Goal: Navigation & Orientation: Find specific page/section

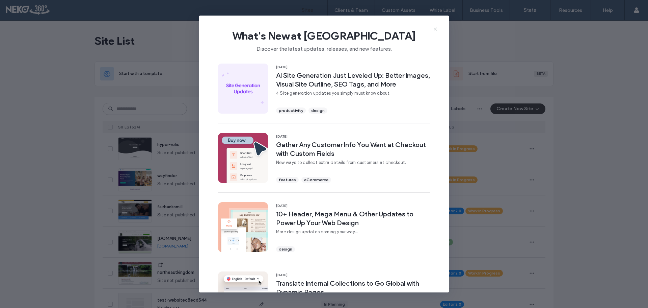
click at [437, 28] on icon at bounding box center [435, 28] width 5 height 5
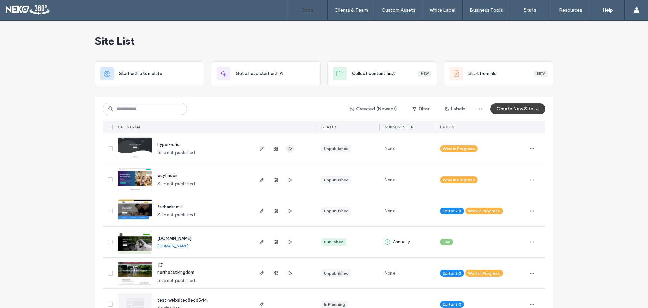
click at [289, 150] on icon "button" at bounding box center [289, 148] width 5 height 5
click at [290, 209] on icon "button" at bounding box center [289, 210] width 5 height 5
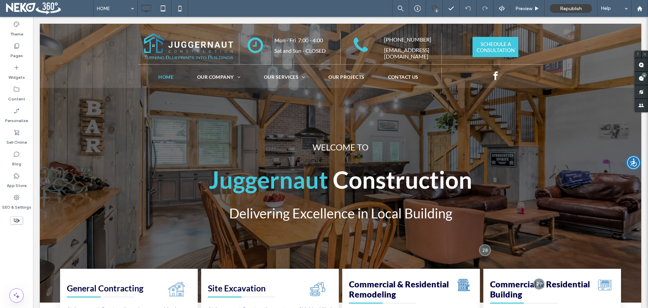
drag, startPoint x: 648, startPoint y: 134, endPoint x: 681, endPoint y: 32, distance: 107.9
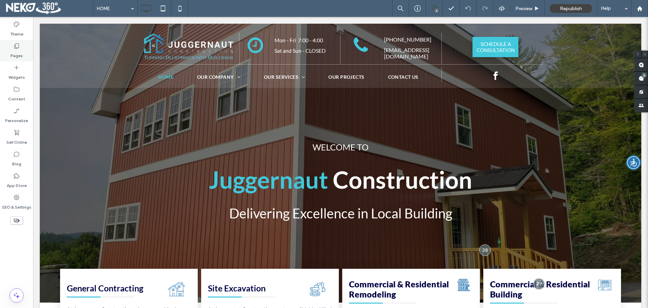
click at [14, 49] on icon at bounding box center [16, 46] width 7 height 7
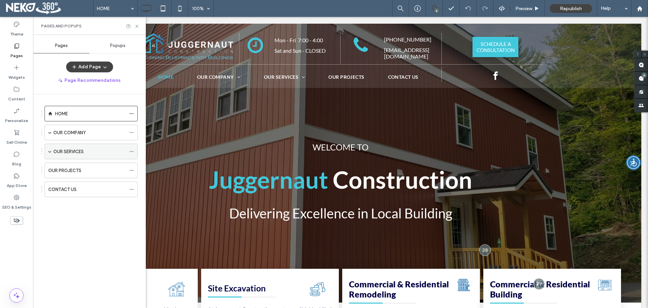
click at [69, 147] on div "OUR SERVICES" at bounding box center [89, 151] width 73 height 15
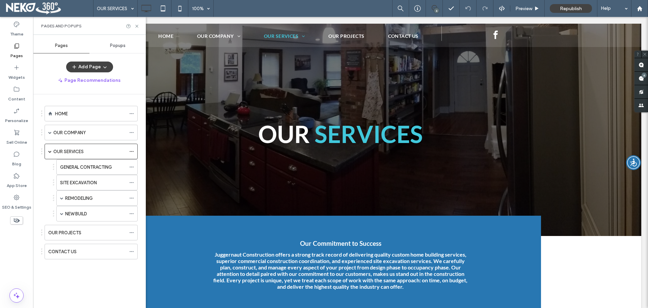
scroll to position [34, 0]
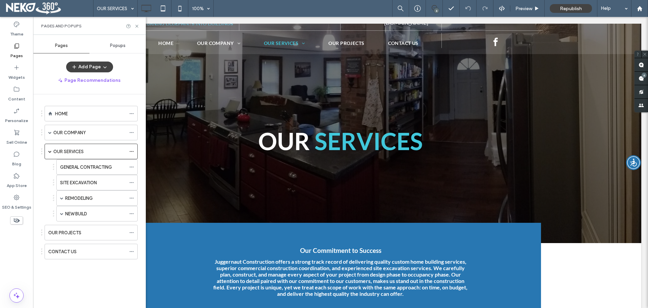
click at [19, 51] on label "Pages" at bounding box center [16, 53] width 12 height 9
click at [68, 114] on div "HOME" at bounding box center [90, 113] width 71 height 7
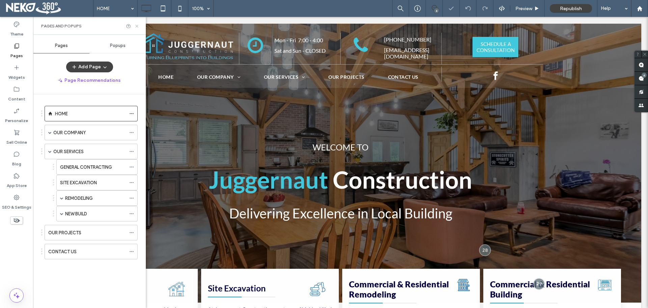
click at [137, 26] on icon at bounding box center [136, 26] width 5 height 5
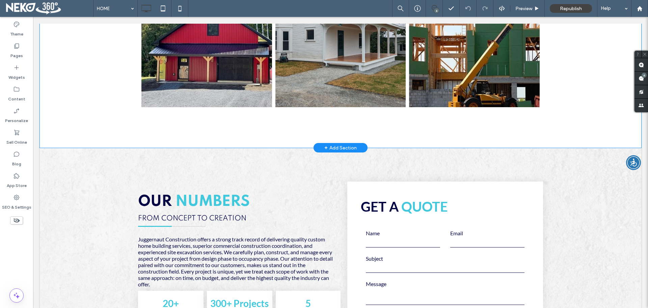
scroll to position [1587, 0]
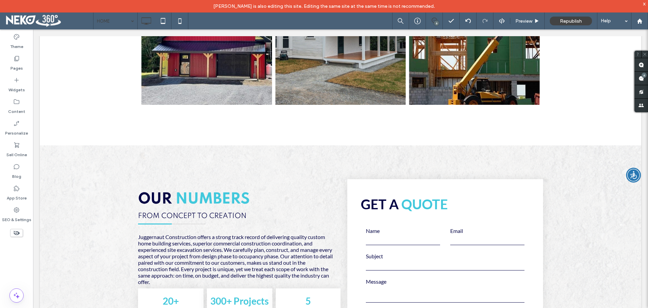
scroll to position [1553, 0]
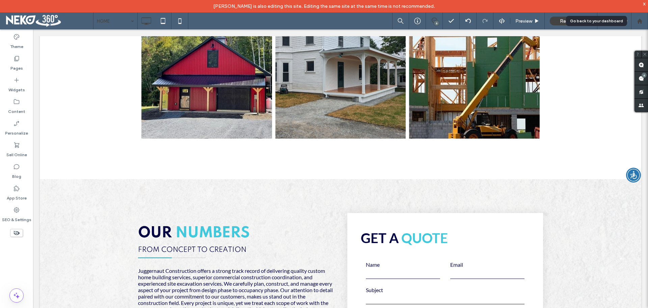
click at [641, 21] on use at bounding box center [639, 20] width 5 height 5
